Goal: Task Accomplishment & Management: Use online tool/utility

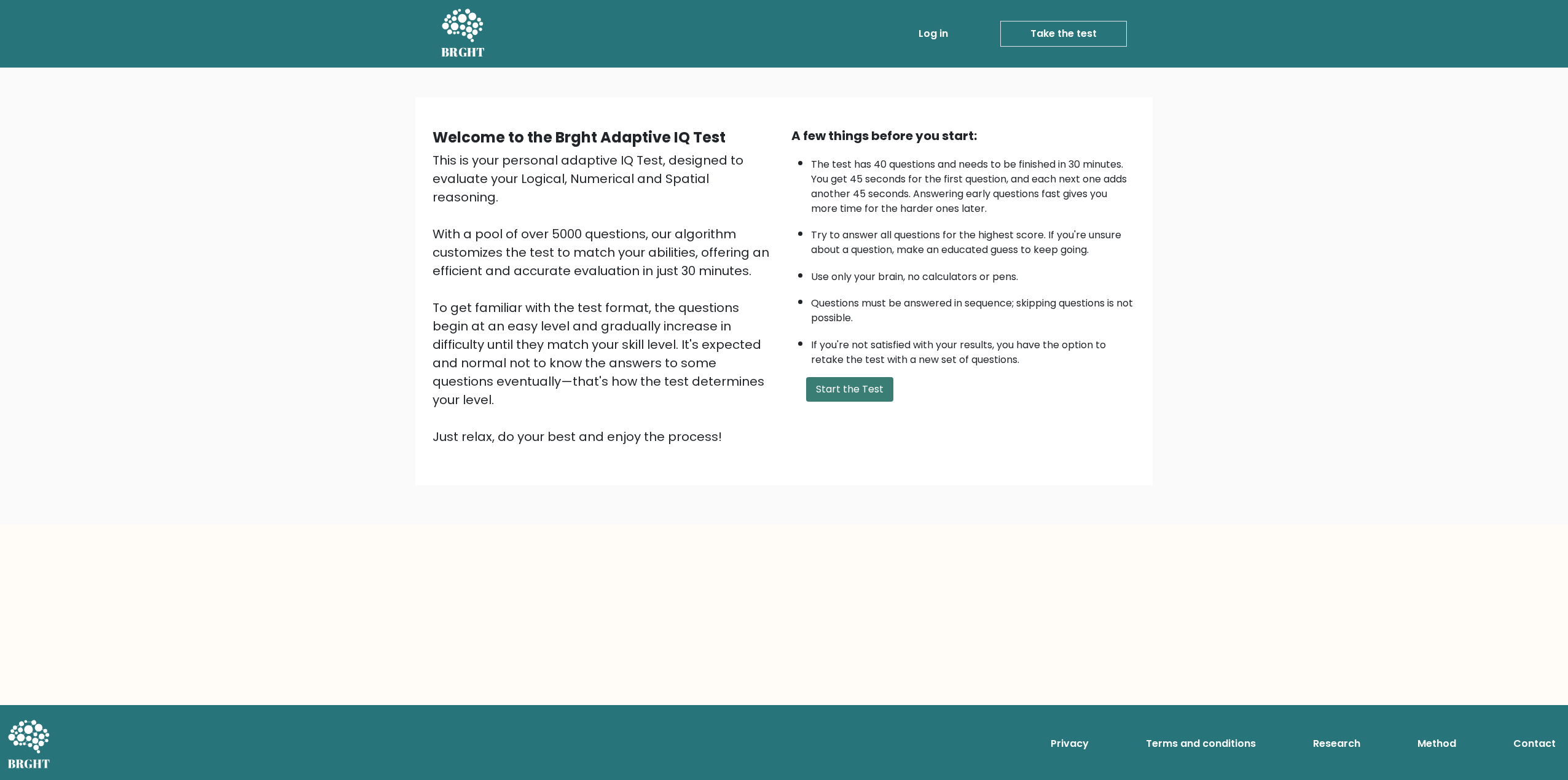
click at [876, 399] on button "Start the Test" at bounding box center [850, 389] width 88 height 25
click at [830, 394] on button "Start the Test" at bounding box center [850, 389] width 88 height 25
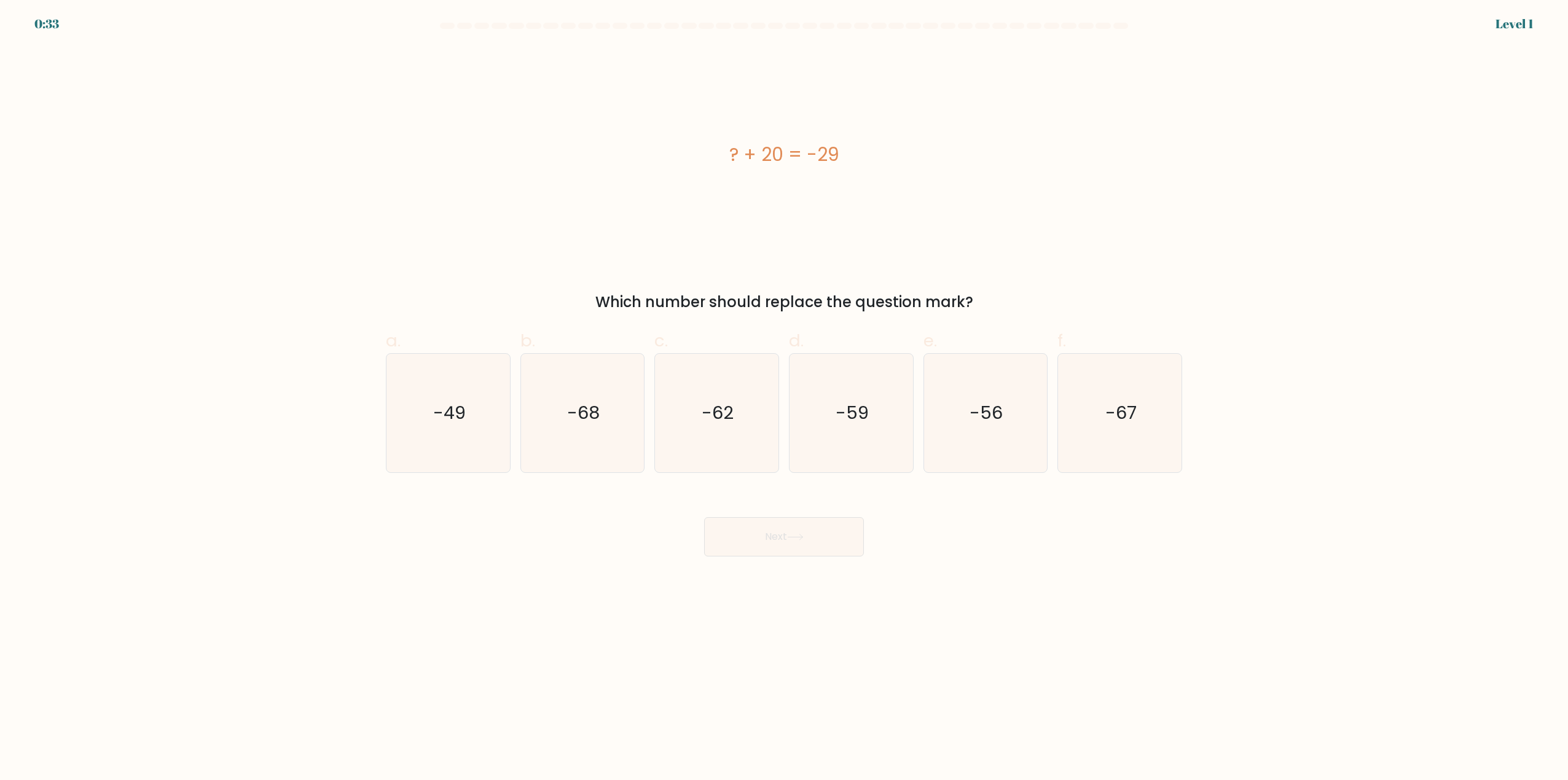
drag, startPoint x: 804, startPoint y: 153, endPoint x: 804, endPoint y: 161, distance: 8.0
click at [804, 161] on div "? + 20 = -29" at bounding box center [784, 154] width 797 height 28
click at [428, 423] on icon "-49" at bounding box center [448, 413] width 119 height 119
click at [784, 398] on input "a. -49" at bounding box center [784, 394] width 1 height 8
radio input "true"
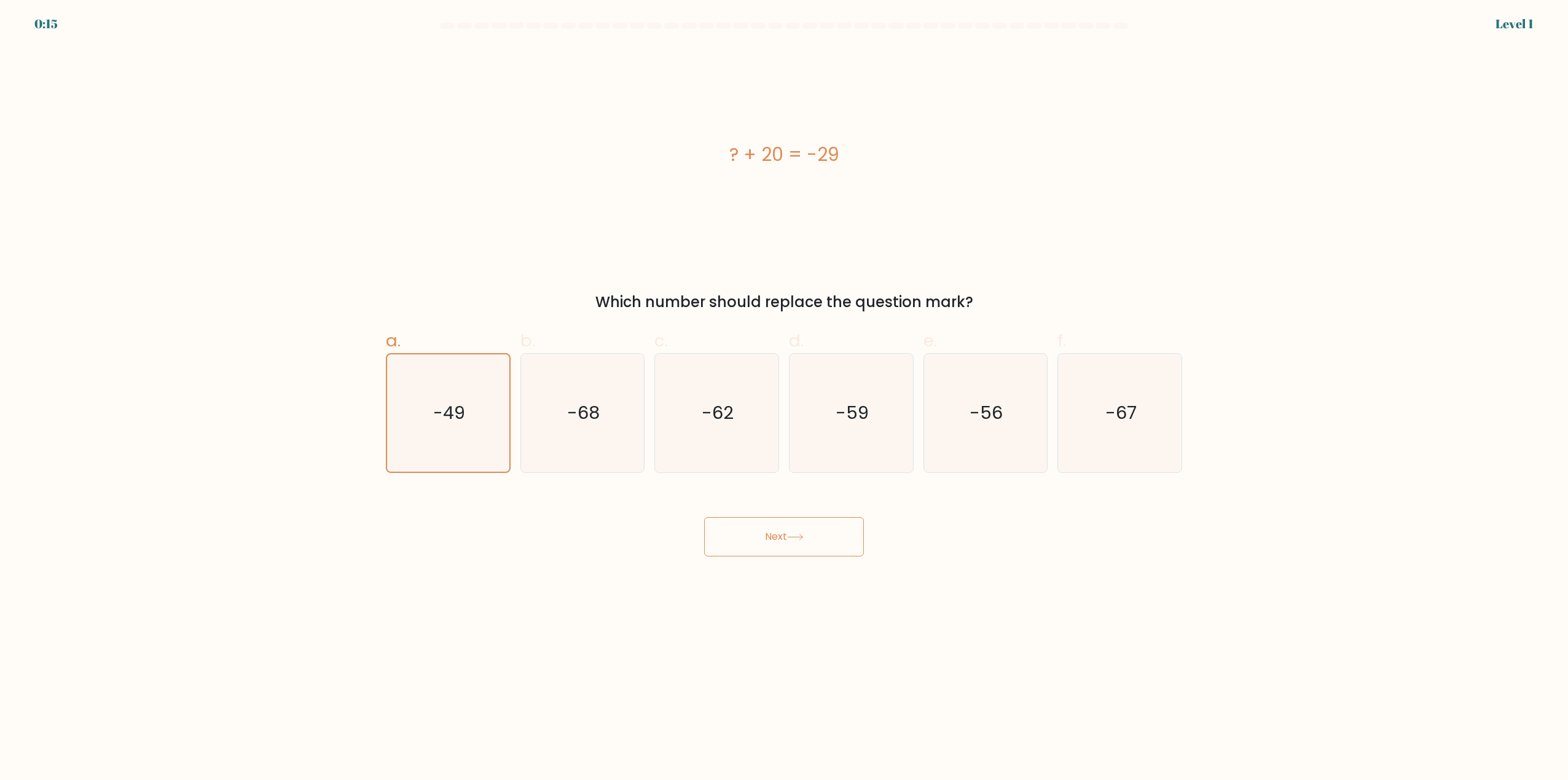
click at [815, 525] on button "Next" at bounding box center [784, 537] width 160 height 40
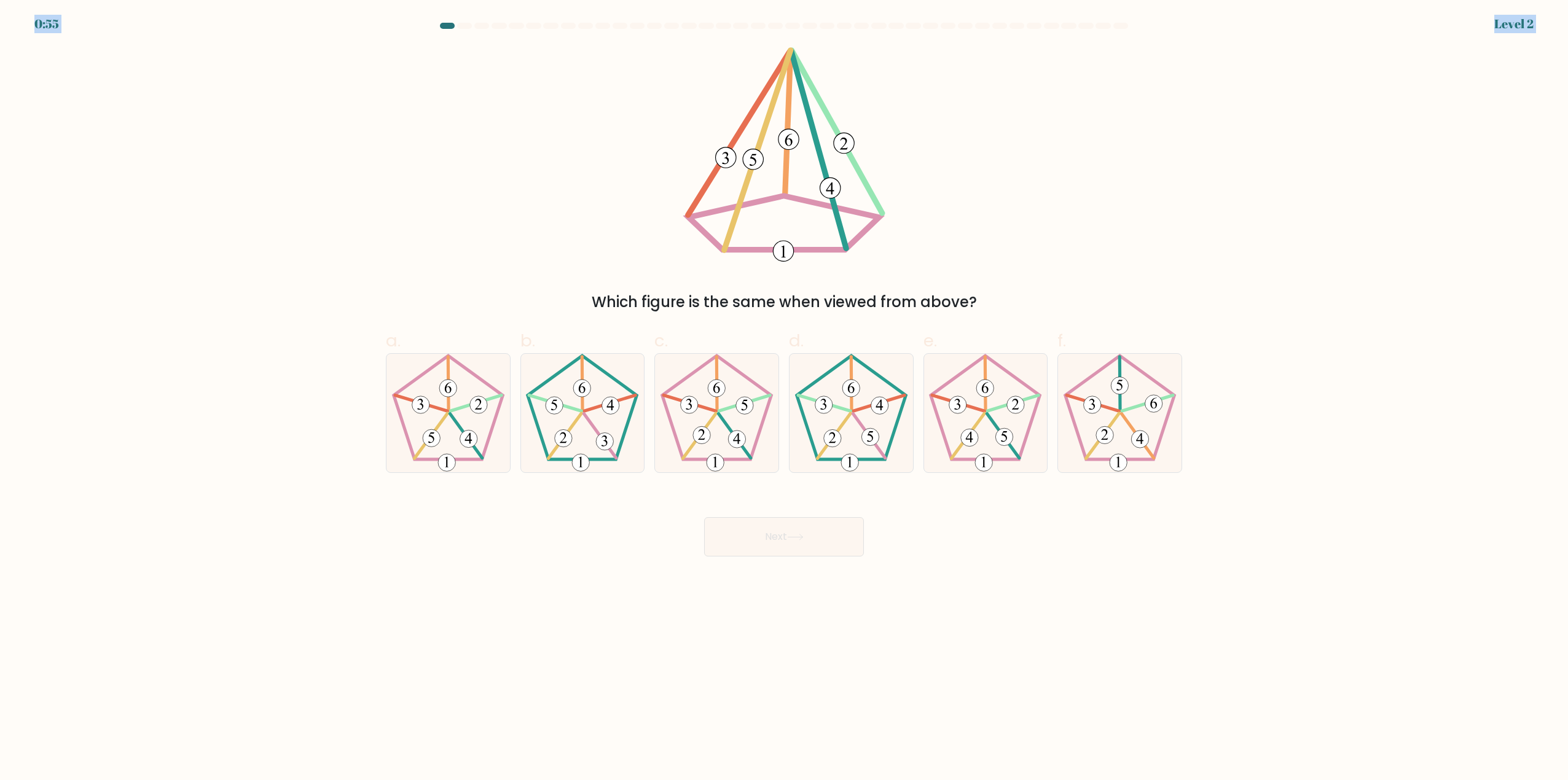
drag, startPoint x: 442, startPoint y: 19, endPoint x: 318, endPoint y: 35, distance: 125.0
click at [318, 35] on body "0:55 Level 2" at bounding box center [784, 390] width 1568 height 780
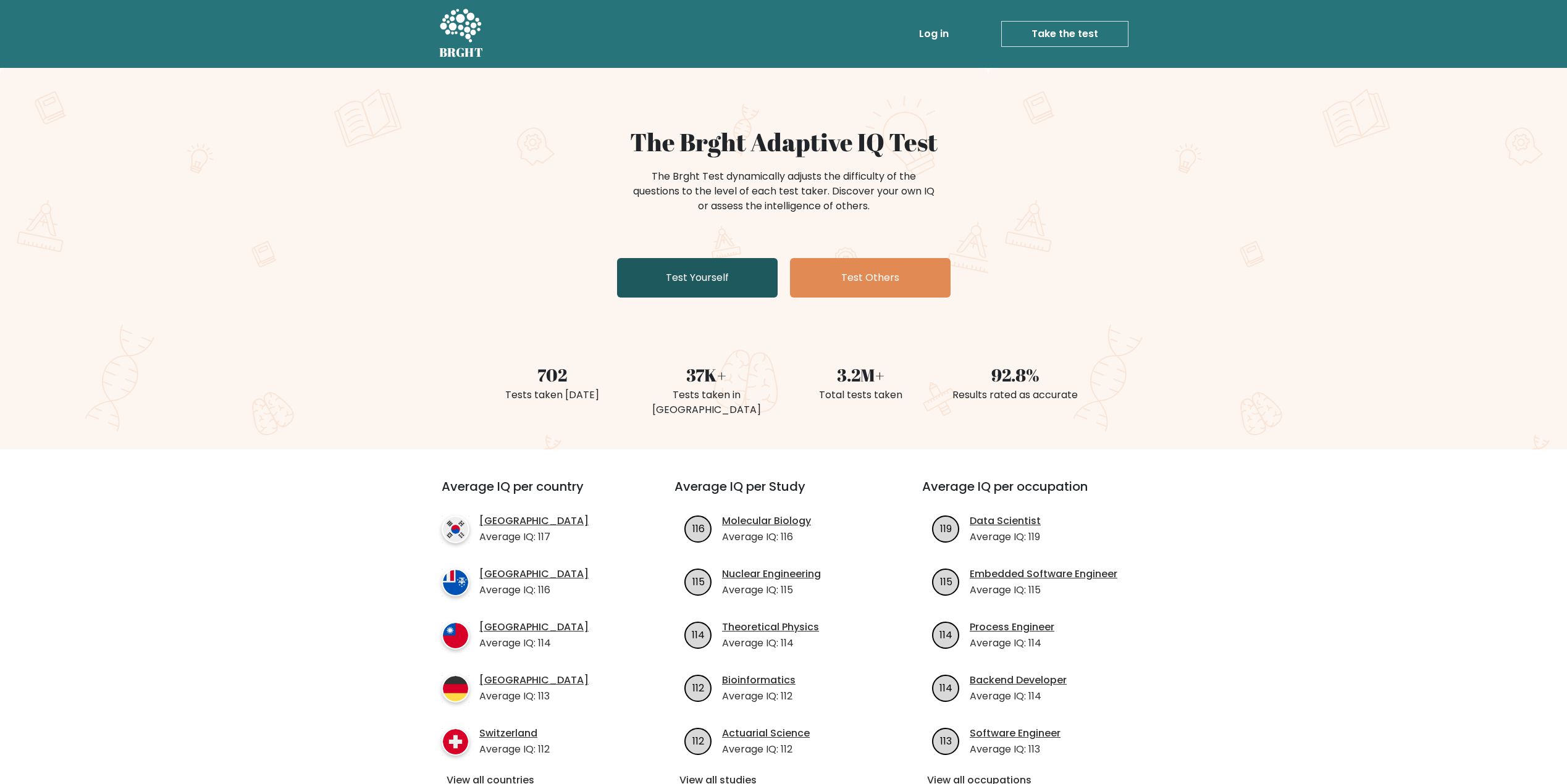
click at [743, 277] on link "Test Yourself" at bounding box center [698, 277] width 161 height 40
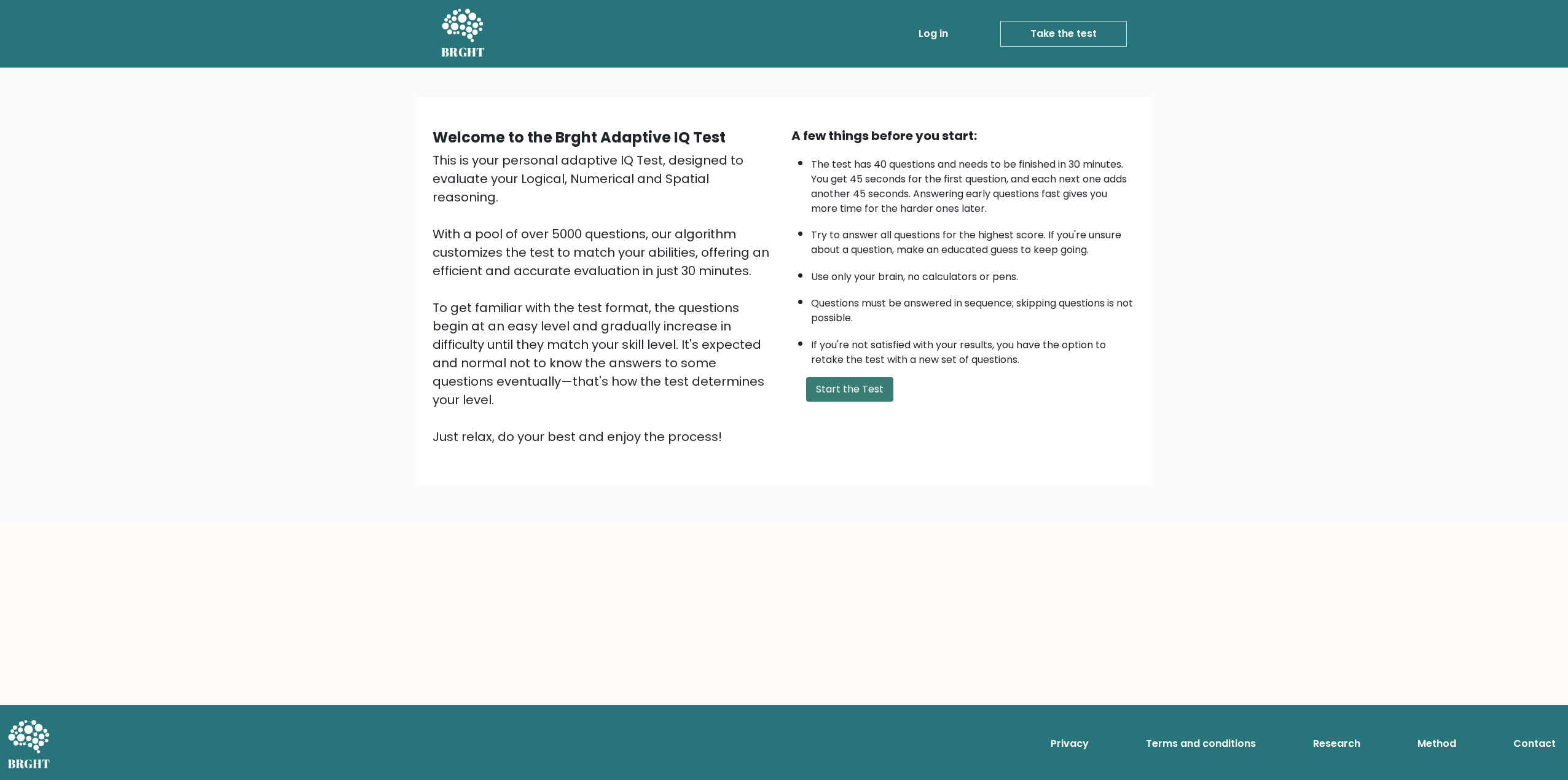
click at [831, 381] on button "Start the Test" at bounding box center [850, 389] width 88 height 25
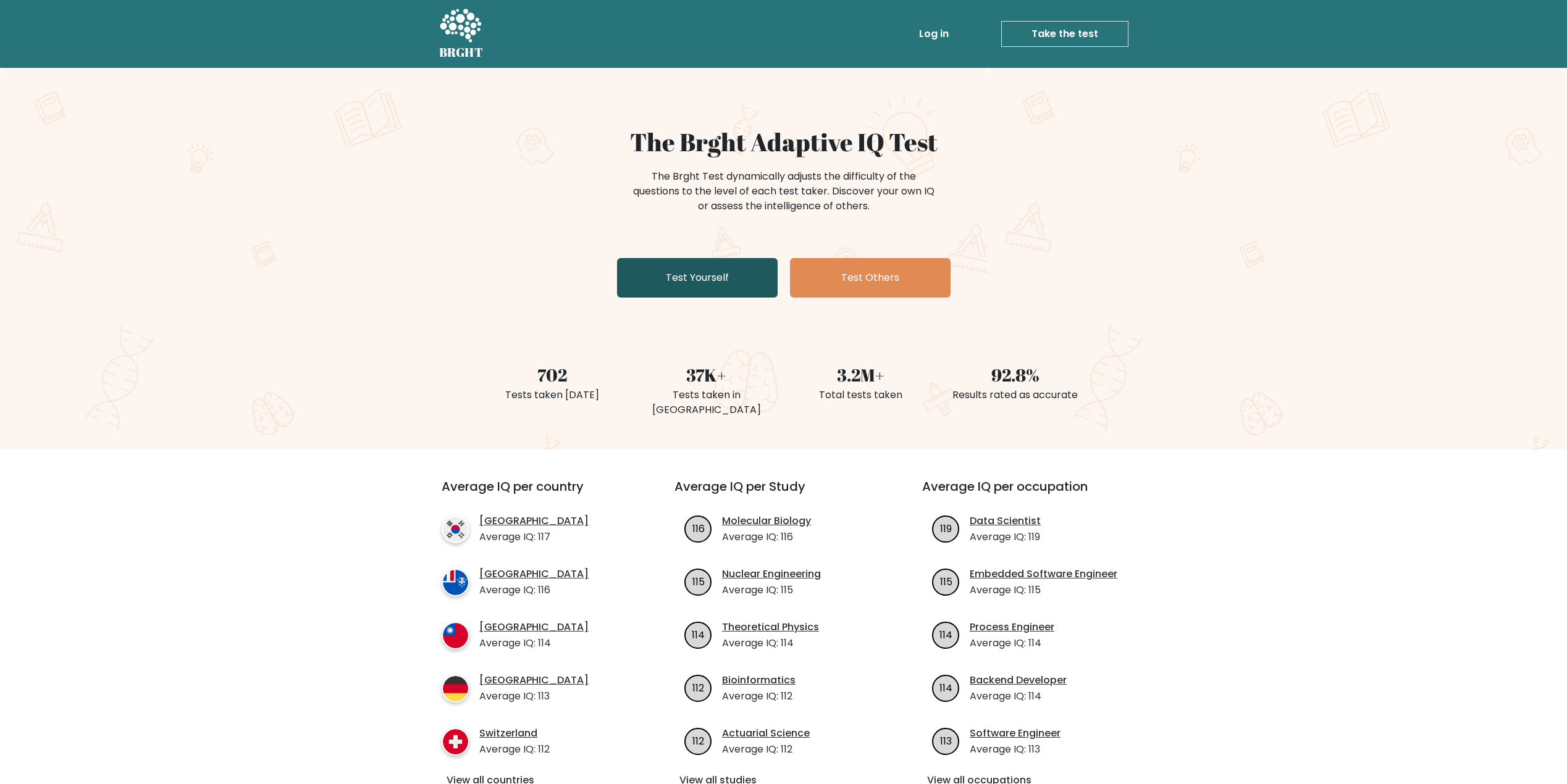
click at [757, 278] on link "Test Yourself" at bounding box center [698, 277] width 161 height 40
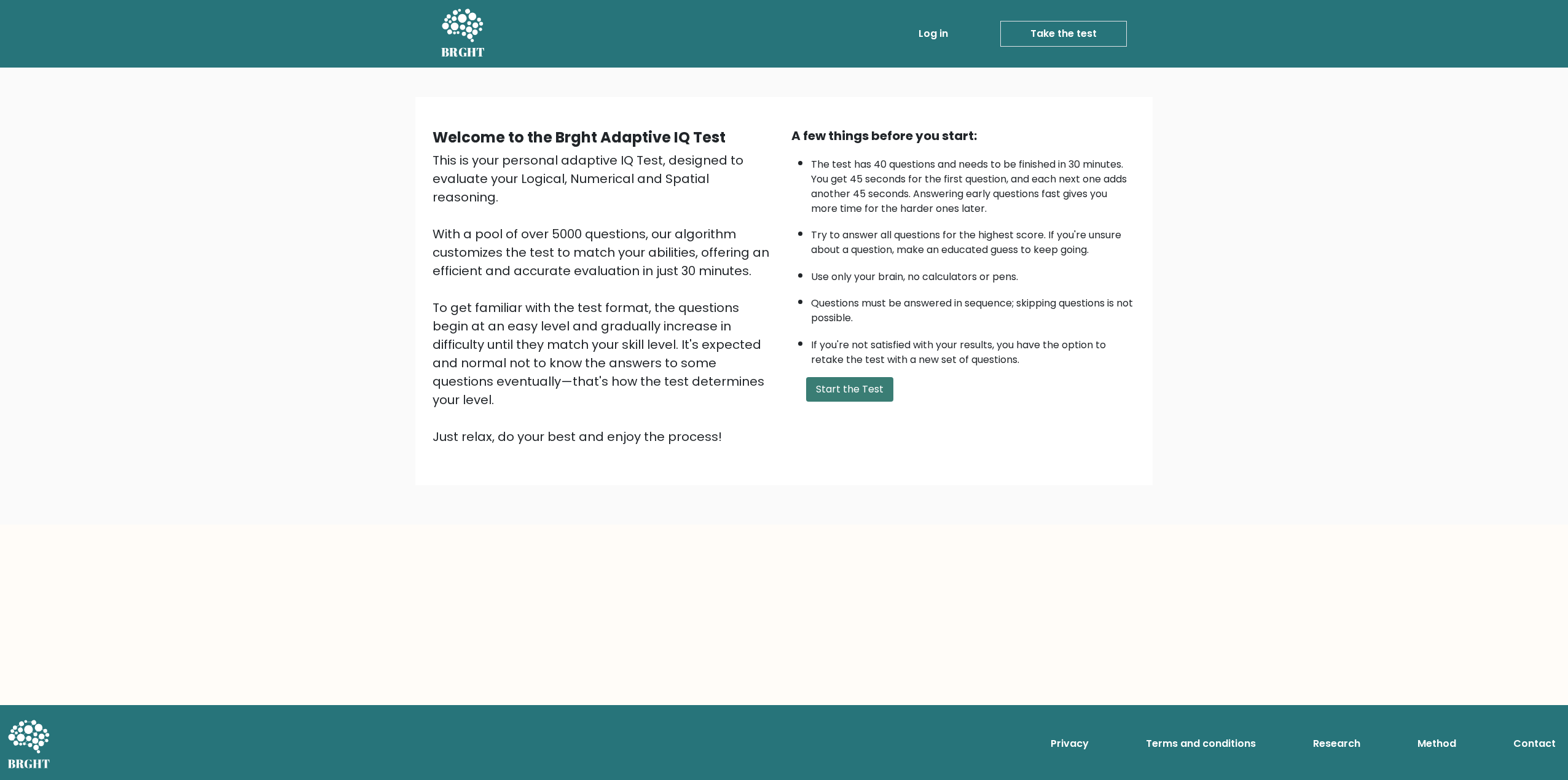
click at [830, 393] on button "Start the Test" at bounding box center [850, 389] width 88 height 25
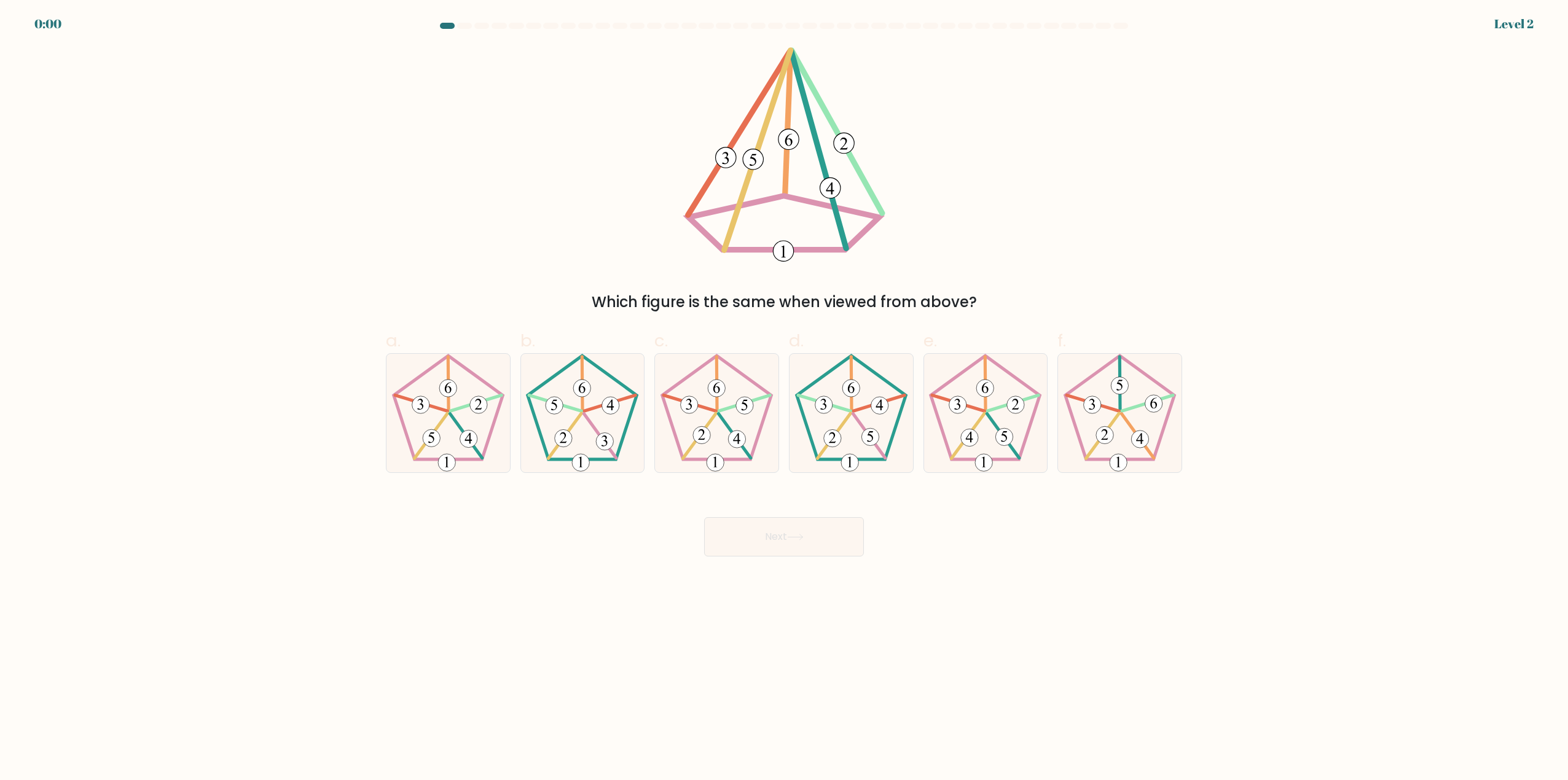
click at [442, 23] on div at bounding box center [447, 25] width 15 height 6
click at [441, 19] on div "0:00 Level 2" at bounding box center [784, 16] width 1568 height 33
click at [742, 544] on div "Next" at bounding box center [784, 522] width 811 height 69
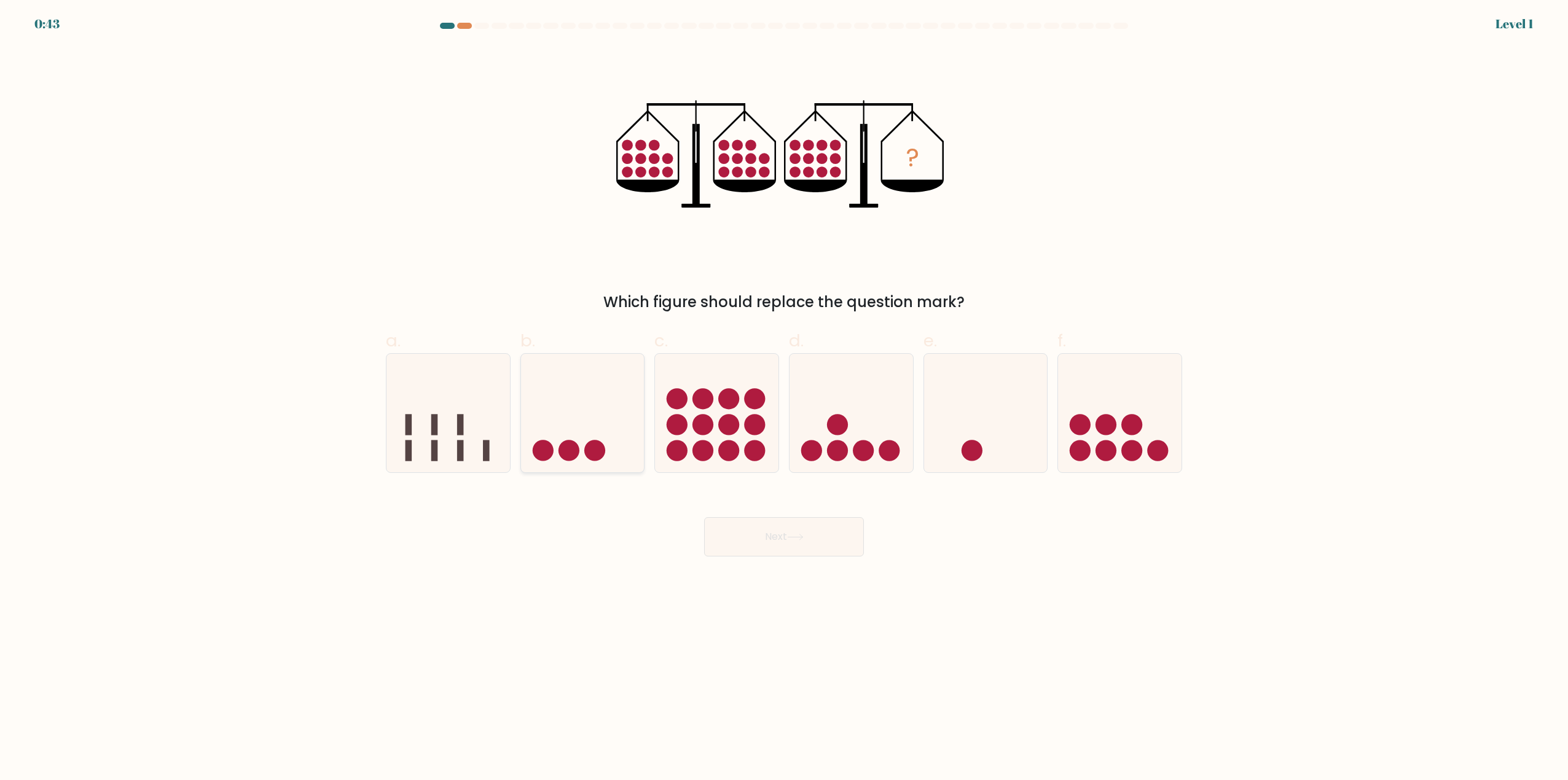
drag, startPoint x: 37, startPoint y: 22, endPoint x: 554, endPoint y: 389, distance: 634.0
click at [40, 25] on body "0:43 Level 1" at bounding box center [784, 390] width 1568 height 780
drag, startPoint x: 728, startPoint y: 506, endPoint x: 768, endPoint y: 554, distance: 62.5
click at [749, 532] on div "Next" at bounding box center [784, 522] width 811 height 69
drag, startPoint x: 768, startPoint y: 554, endPoint x: 765, endPoint y: 547, distance: 7.6
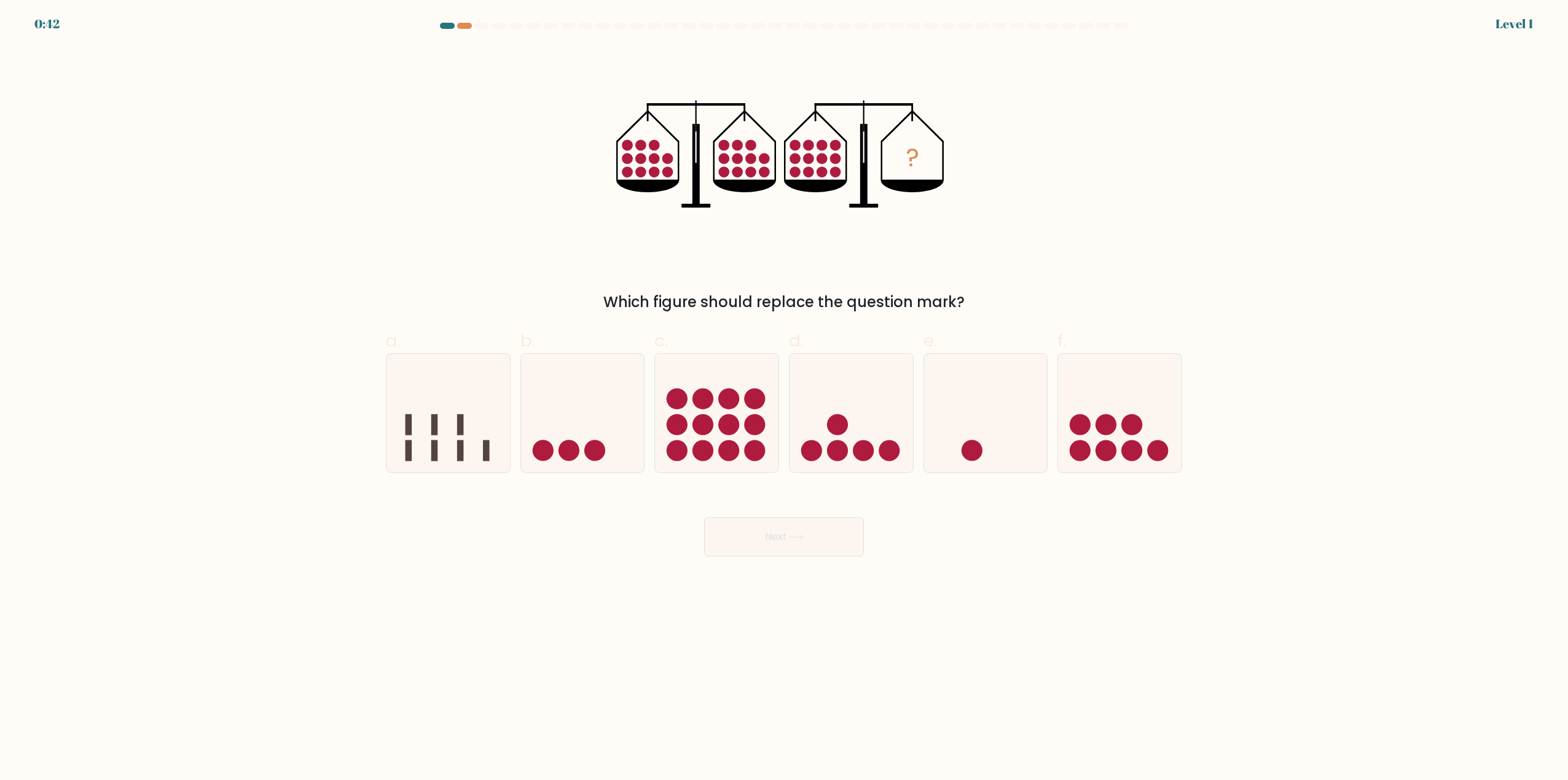
click at [765, 554] on button "Next" at bounding box center [784, 537] width 160 height 40
click at [763, 538] on button "Next" at bounding box center [784, 537] width 160 height 40
click at [763, 536] on button "Next" at bounding box center [784, 537] width 160 height 40
click at [762, 537] on button "Next" at bounding box center [784, 537] width 160 height 40
click at [762, 537] on button "Next" at bounding box center [784, 537] width 160 height 40
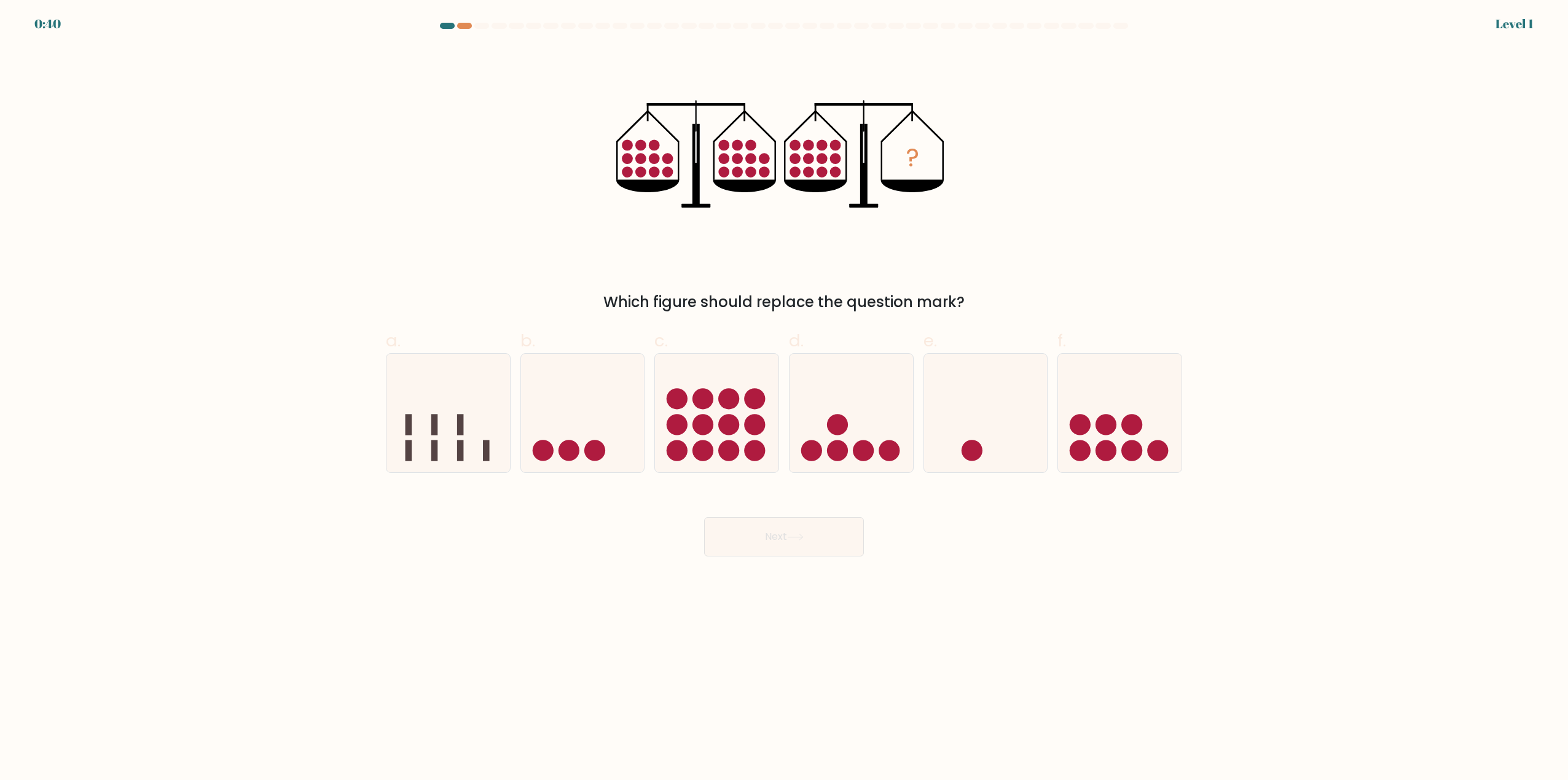
drag, startPoint x: 1512, startPoint y: 16, endPoint x: 1509, endPoint y: 40, distance: 24.2
click at [1512, 19] on div "Level 1" at bounding box center [1514, 24] width 38 height 19
click at [1511, 31] on form at bounding box center [784, 289] width 1568 height 534
click at [1504, 36] on form at bounding box center [784, 289] width 1568 height 534
drag, startPoint x: 1495, startPoint y: 0, endPoint x: 492, endPoint y: 11, distance: 1003.1
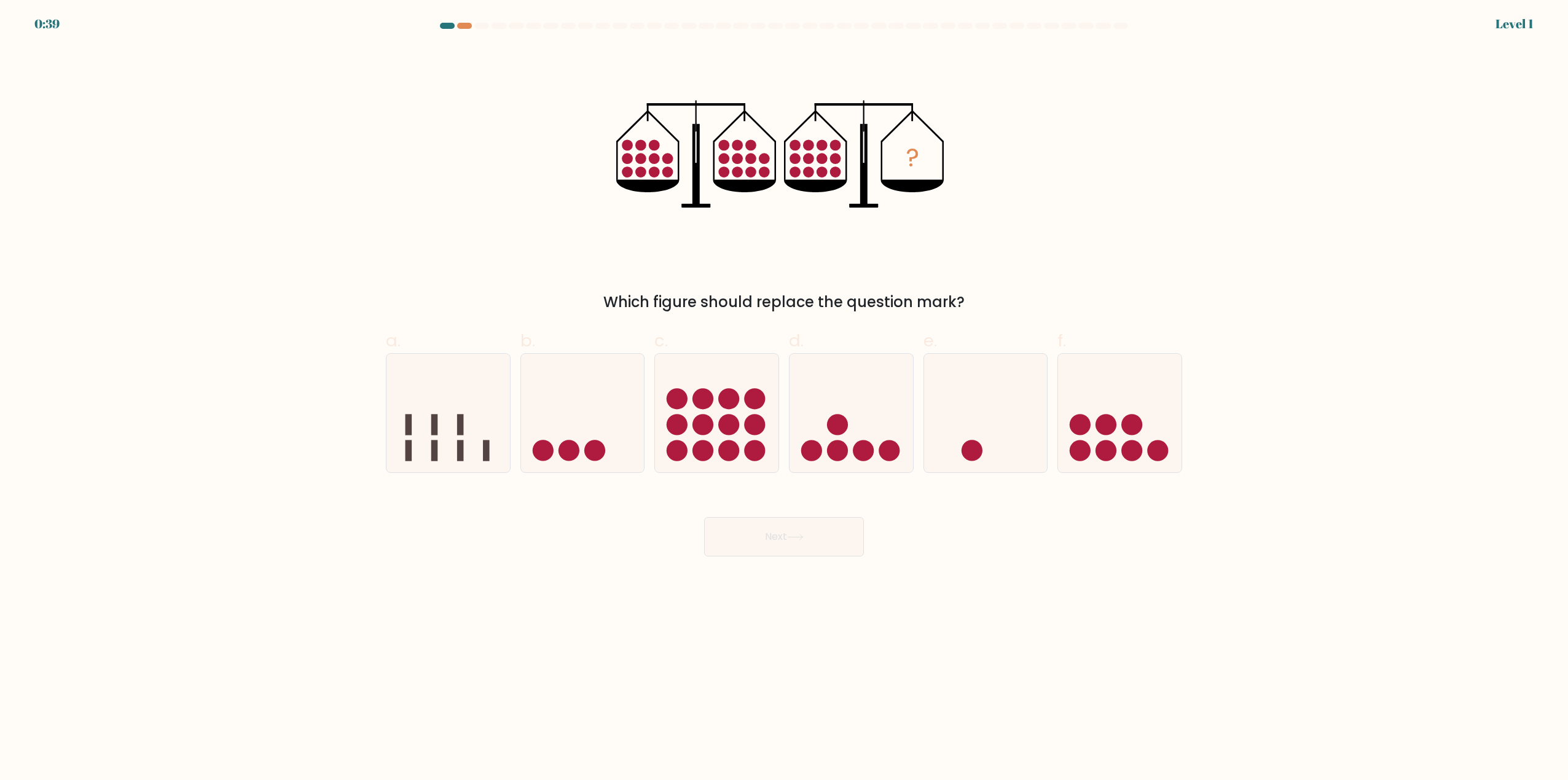
click at [1470, 6] on div "0:39 Level 1" at bounding box center [784, 7] width 1568 height 15
click at [602, 254] on div "? Which figure should replace the question mark?" at bounding box center [784, 179] width 811 height 266
